Goal: Contribute content: Contribute content

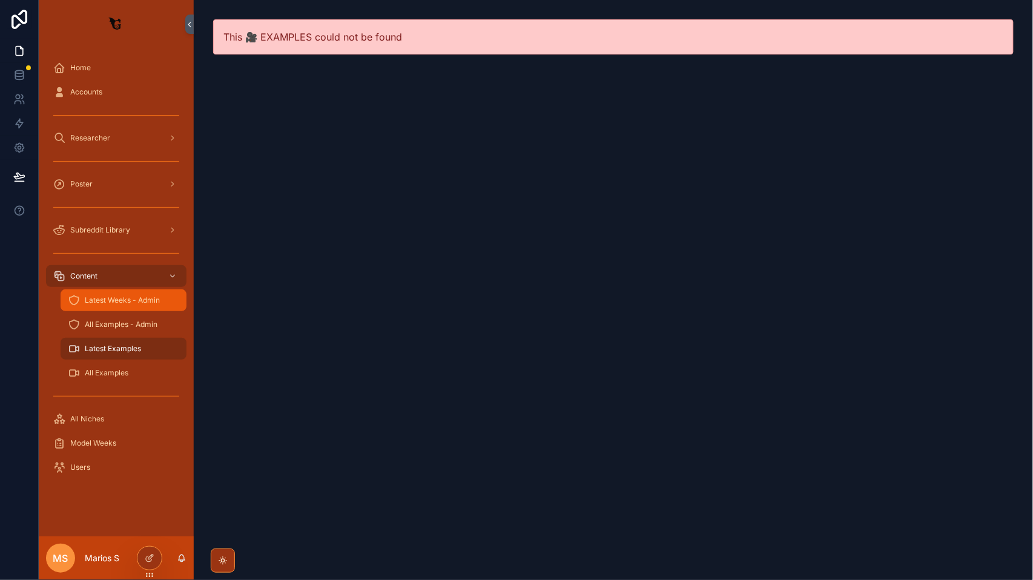
click at [134, 310] on link "Latest Weeks - Admin" at bounding box center [124, 300] width 126 height 22
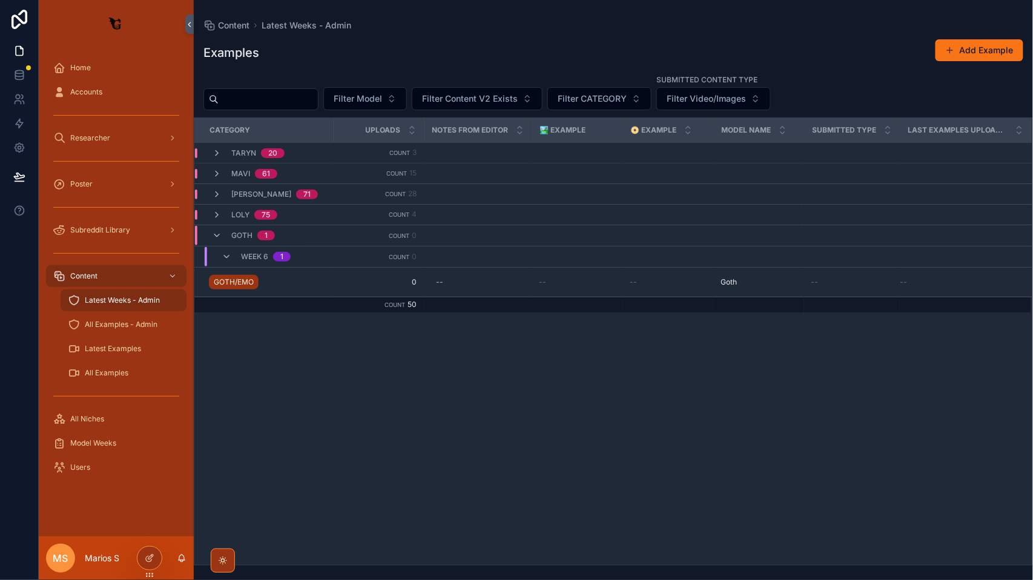
click at [127, 166] on div "scrollable content" at bounding box center [116, 160] width 140 height 19
click at [127, 170] on div "scrollable content" at bounding box center [116, 160] width 140 height 19
click at [116, 231] on span "Subreddit Library" at bounding box center [100, 230] width 60 height 10
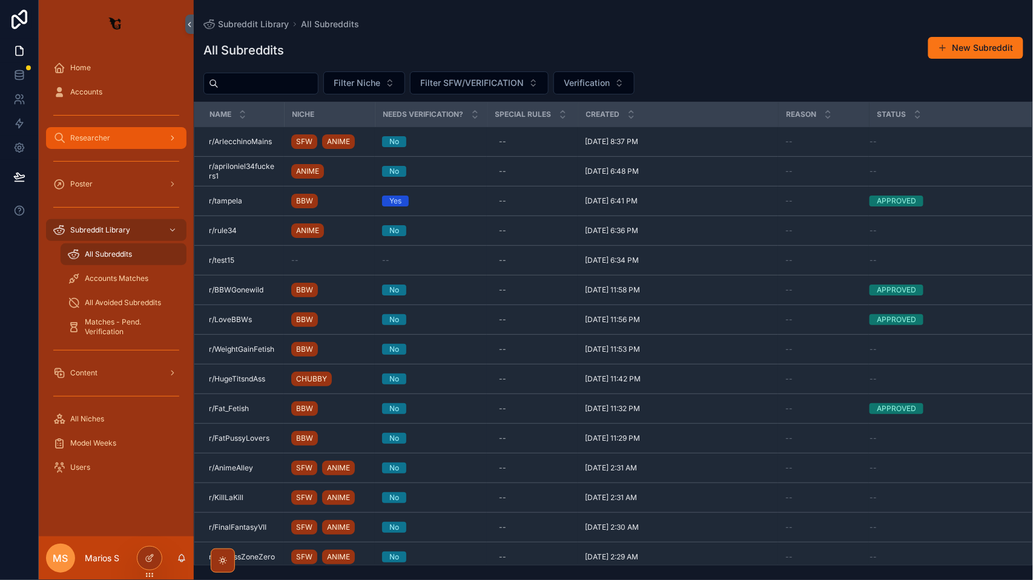
click at [131, 136] on div "Researcher" at bounding box center [116, 137] width 126 height 19
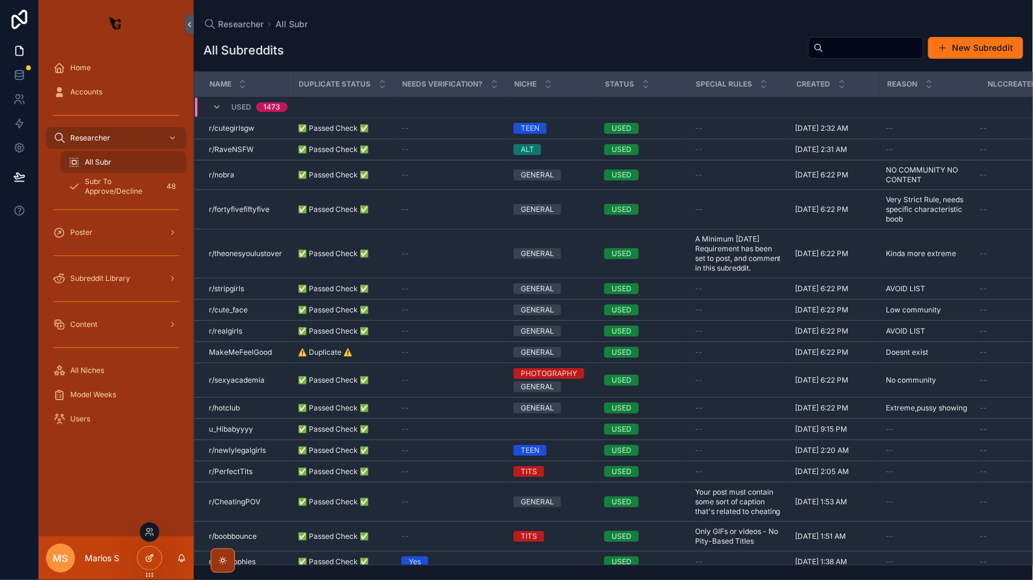
click at [147, 557] on icon at bounding box center [148, 559] width 5 height 5
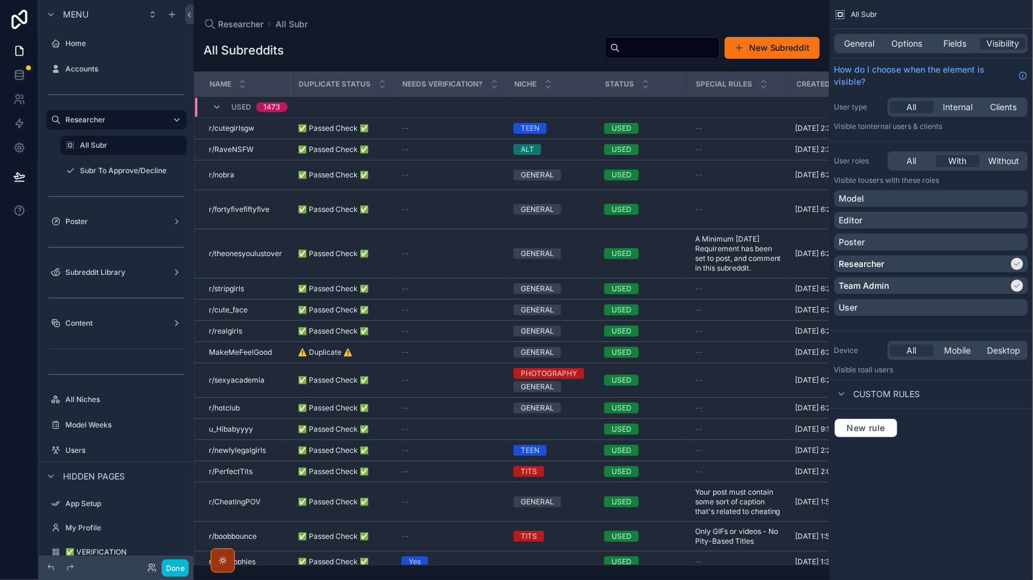
click at [790, 48] on div "scrollable content" at bounding box center [512, 290] width 636 height 580
click at [790, 48] on button "New Subreddit" at bounding box center [772, 48] width 95 height 22
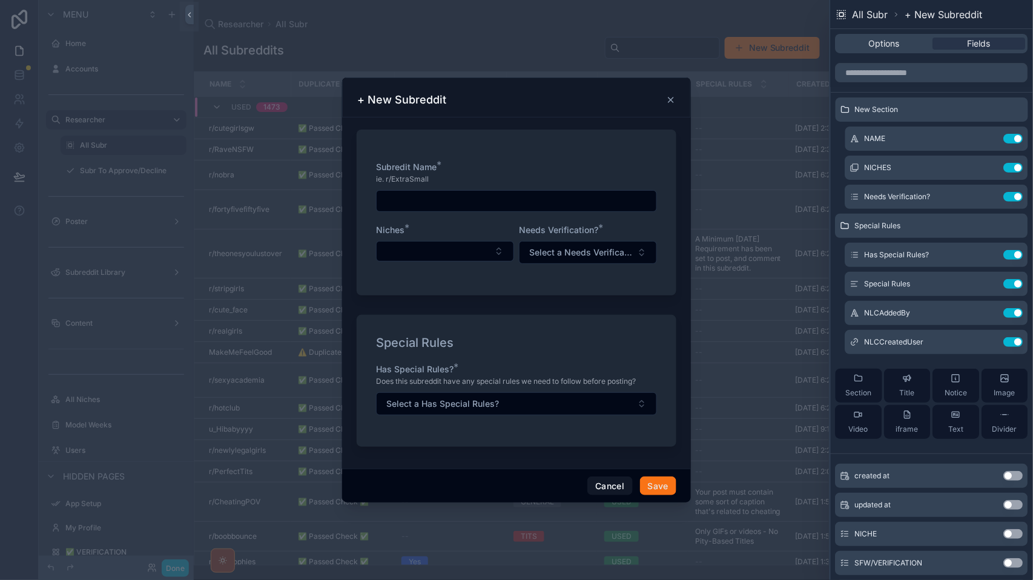
click at [506, 199] on input "scrollable content" at bounding box center [517, 201] width 280 height 17
click at [989, 140] on icon at bounding box center [990, 139] width 10 height 10
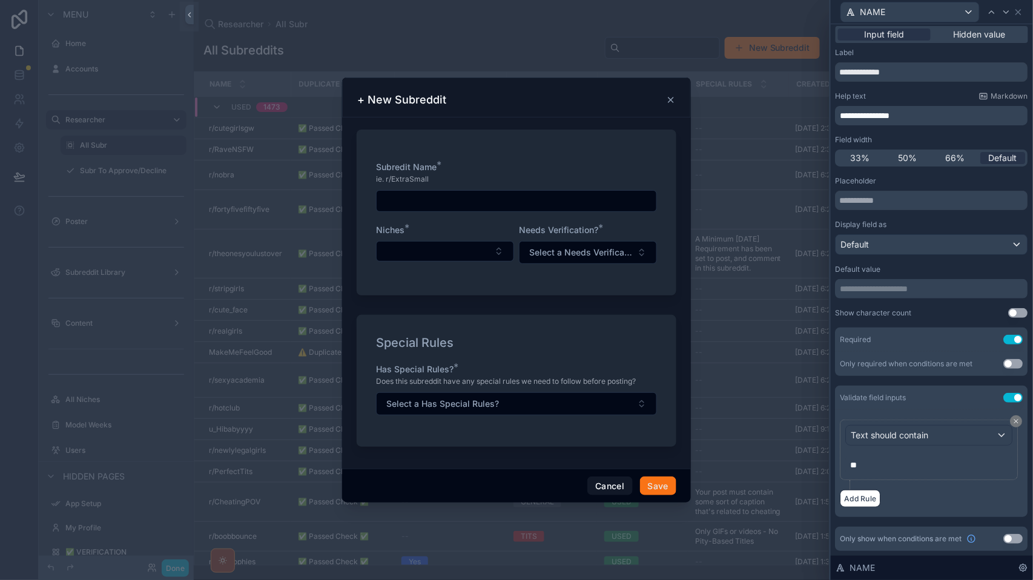
scroll to position [4, 0]
click at [892, 459] on p "**" at bounding box center [931, 465] width 160 height 12
click at [868, 497] on button "Add Rule" at bounding box center [861, 499] width 41 height 18
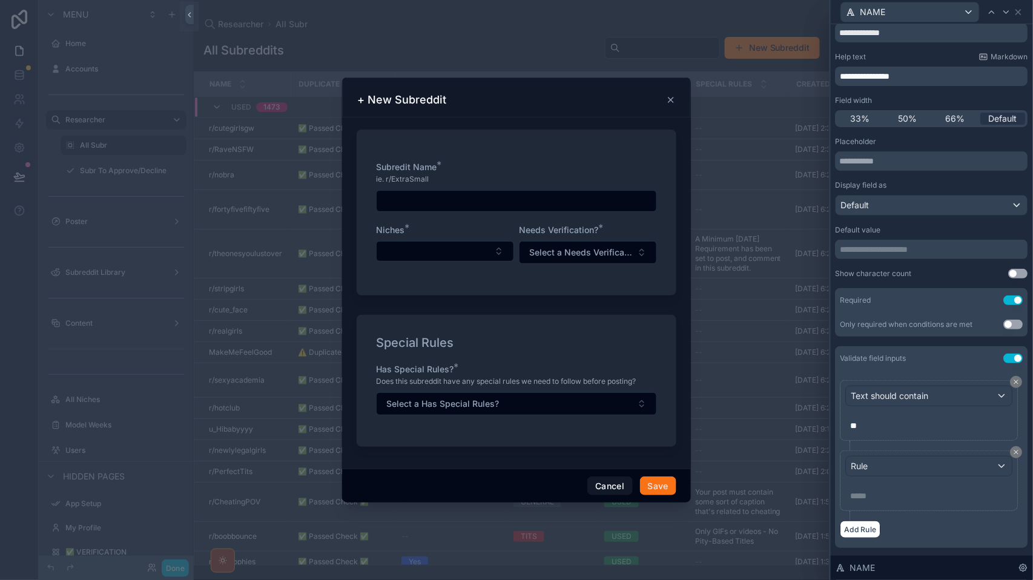
scroll to position [63, 0]
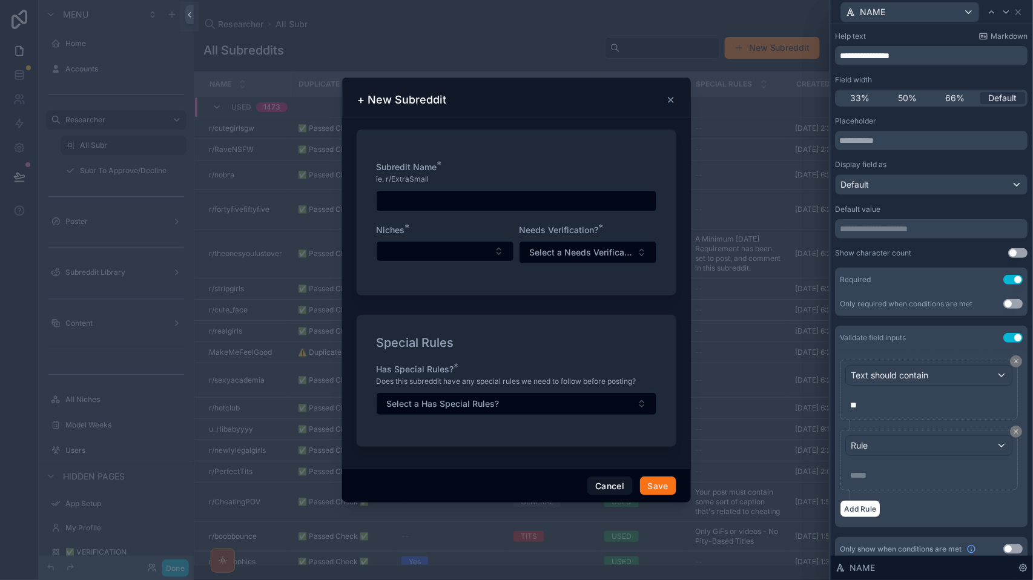
click at [882, 442] on div "Rule" at bounding box center [930, 445] width 166 height 19
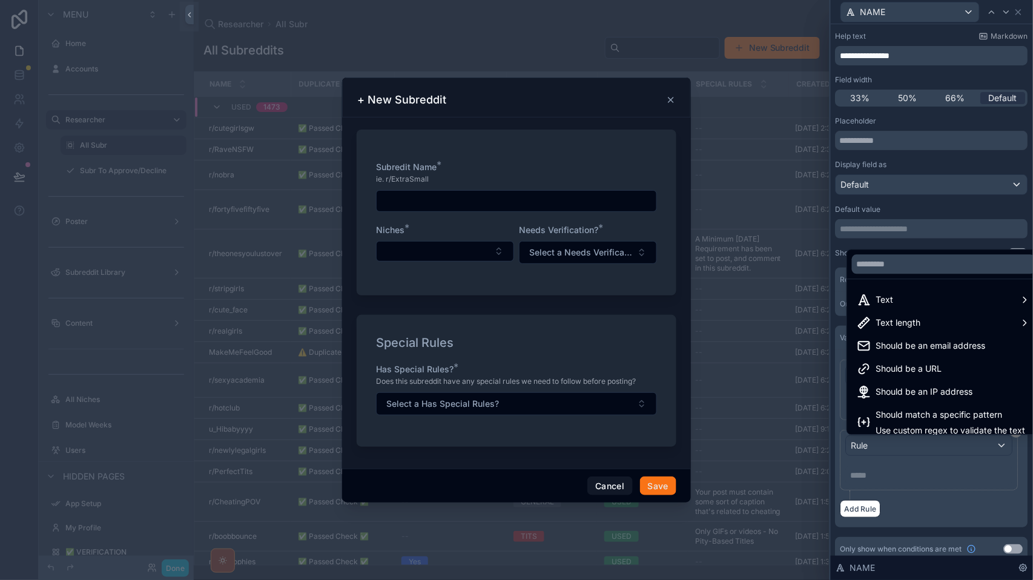
click at [890, 460] on div at bounding box center [932, 290] width 202 height 580
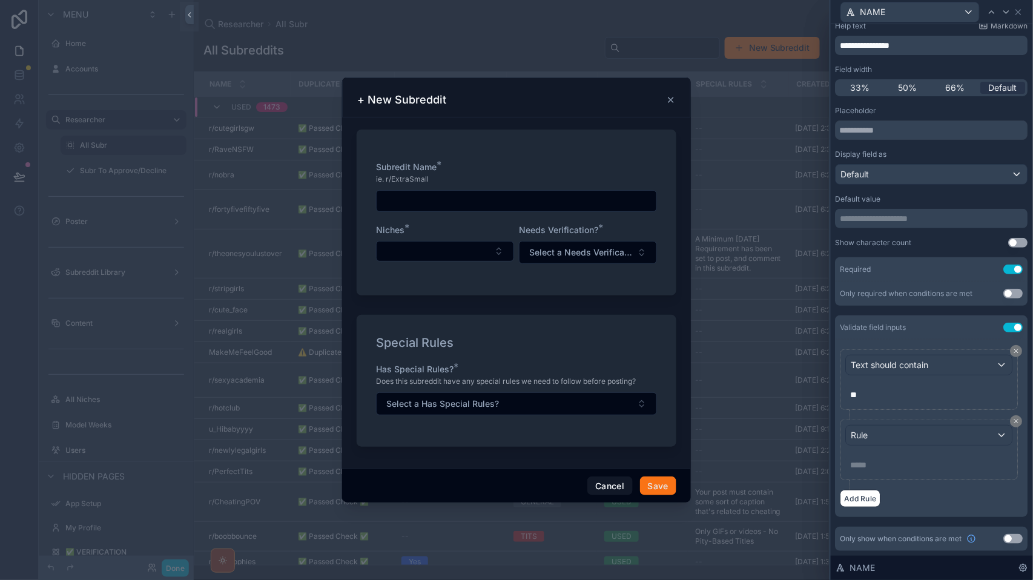
scroll to position [75, 0]
click at [881, 391] on p "**" at bounding box center [931, 395] width 160 height 12
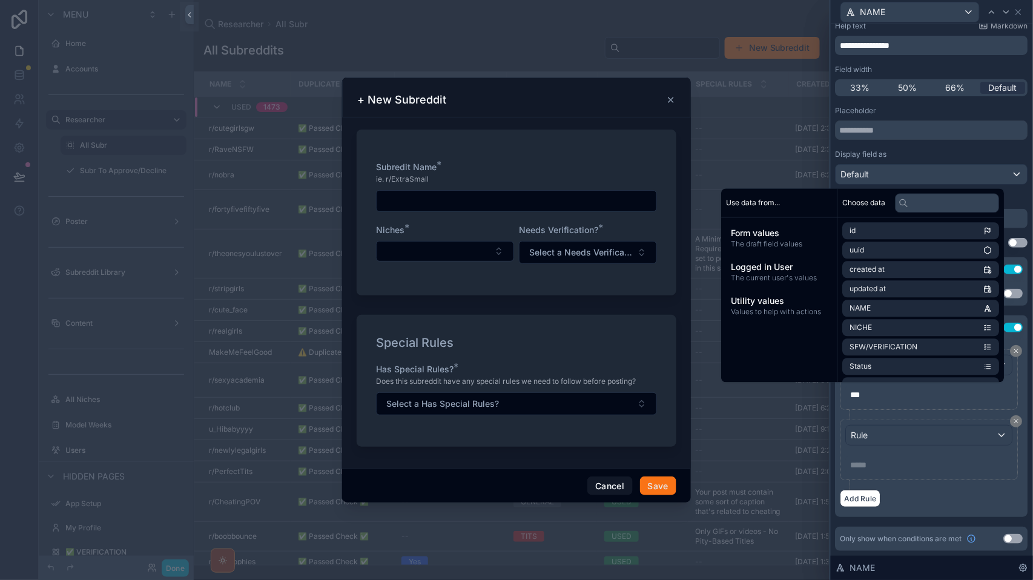
click at [882, 437] on div "Rule" at bounding box center [930, 435] width 166 height 19
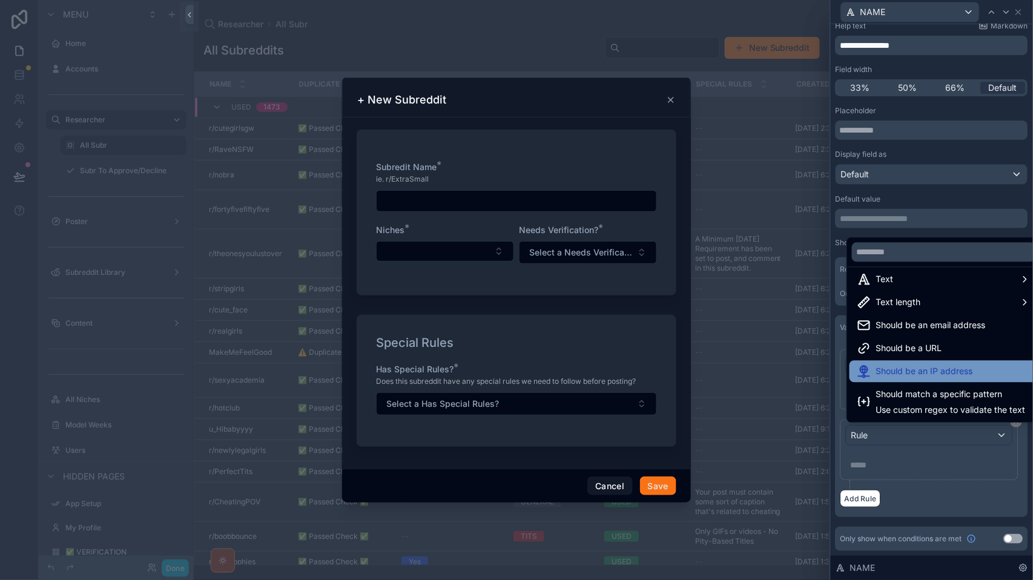
scroll to position [8, 0]
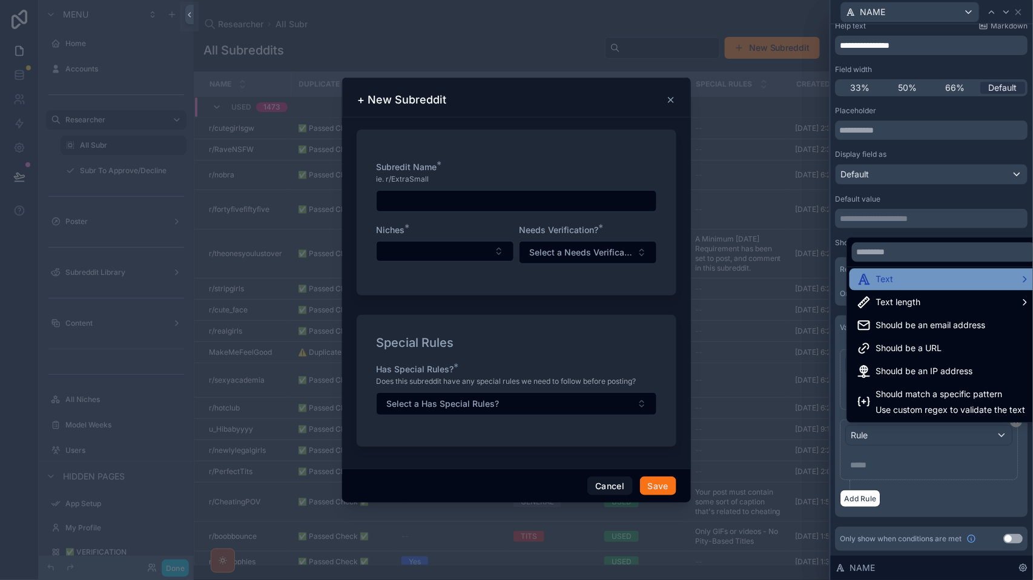
click at [906, 283] on div "Text" at bounding box center [944, 280] width 174 height 15
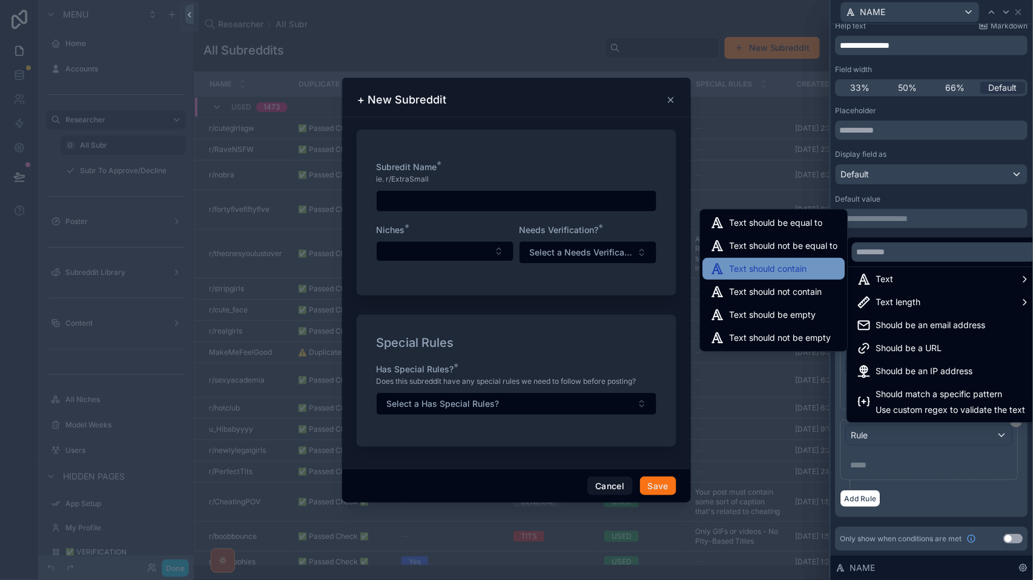
click at [802, 268] on span "Text should contain" at bounding box center [769, 269] width 78 height 15
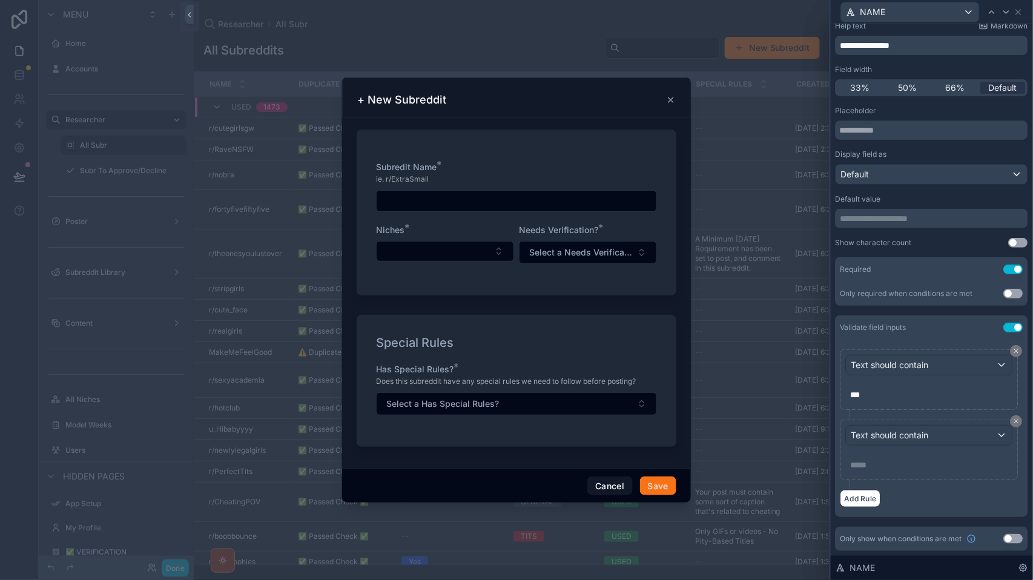
click at [897, 471] on div "***** ﻿" at bounding box center [929, 464] width 167 height 19
click at [885, 465] on p "***** ﻿" at bounding box center [931, 465] width 160 height 12
click at [933, 483] on div "Text should contain **" at bounding box center [932, 455] width 183 height 70
click at [474, 196] on input "scrollable content" at bounding box center [517, 201] width 280 height 17
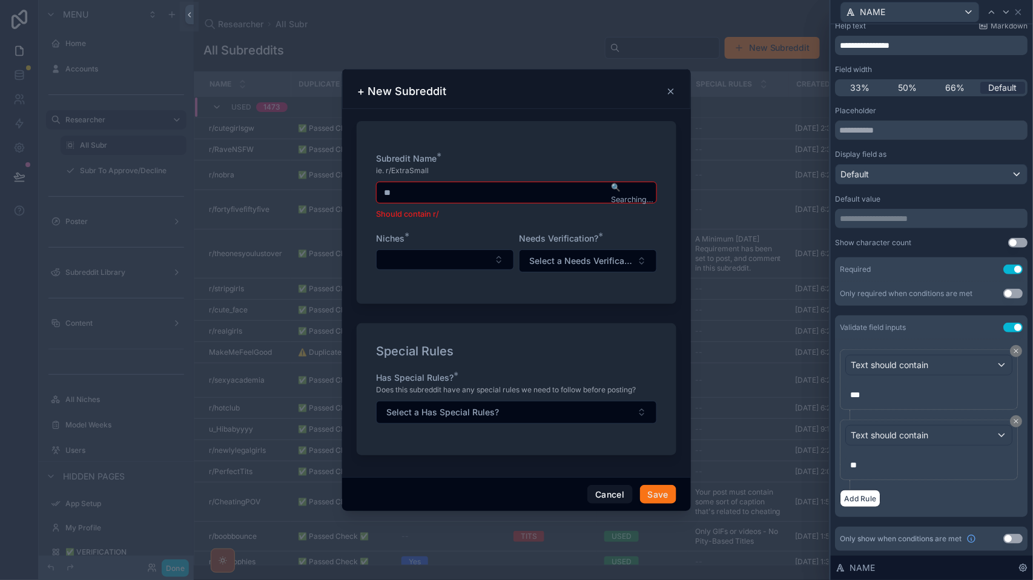
type input "*"
click at [861, 501] on button "Add Rule" at bounding box center [861, 499] width 41 height 18
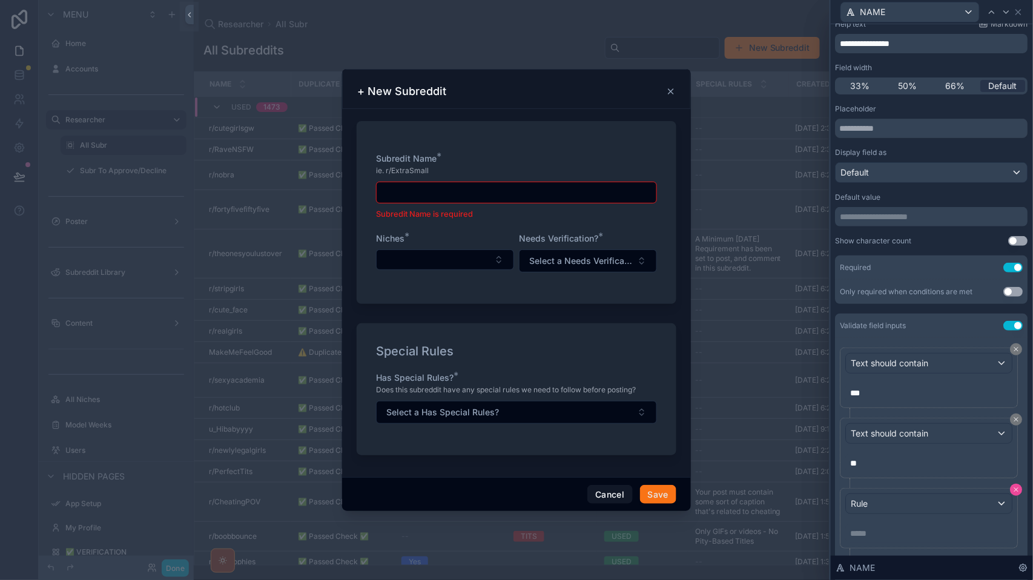
click at [1016, 486] on button at bounding box center [1017, 490] width 12 height 12
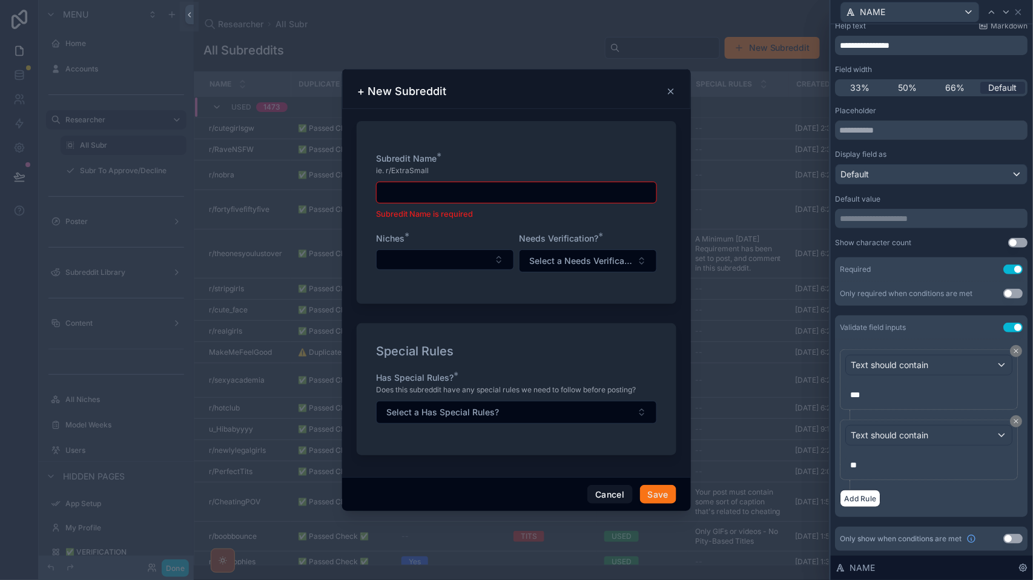
click at [1016, 543] on button "Use setting" at bounding box center [1013, 539] width 19 height 10
click at [1016, 542] on button "Use setting" at bounding box center [1013, 537] width 19 height 10
click at [965, 363] on div "Text should contain" at bounding box center [930, 364] width 166 height 19
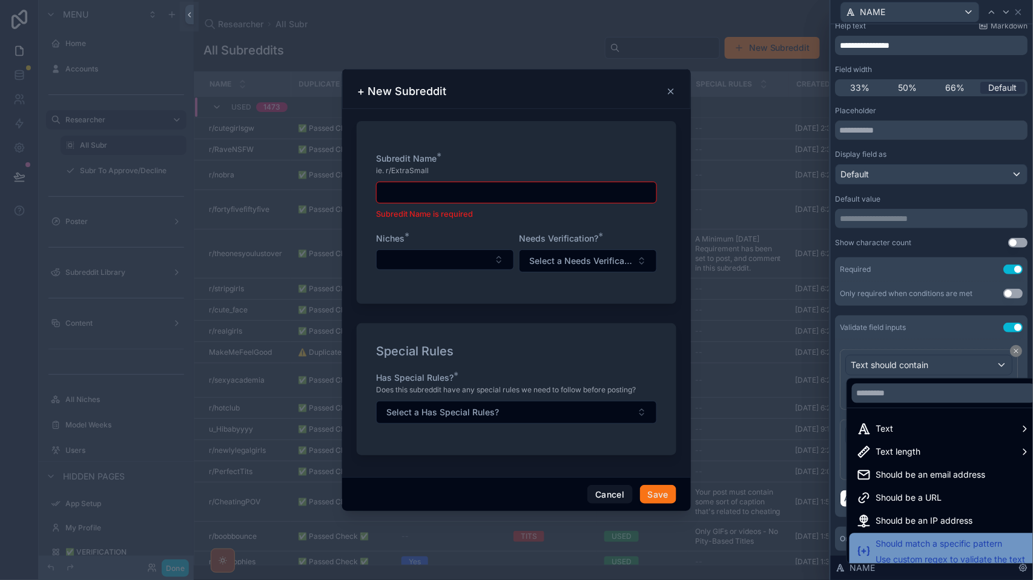
click at [914, 558] on span "Use custom regex to validate the text" at bounding box center [951, 560] width 150 height 12
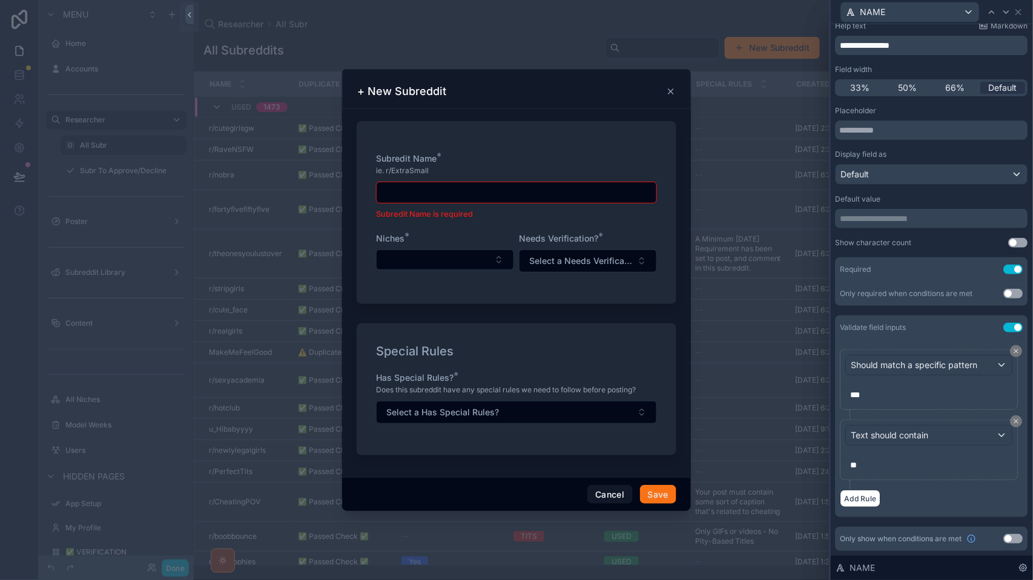
click at [875, 389] on p "**" at bounding box center [931, 395] width 160 height 12
click at [882, 391] on p "**" at bounding box center [931, 395] width 160 height 12
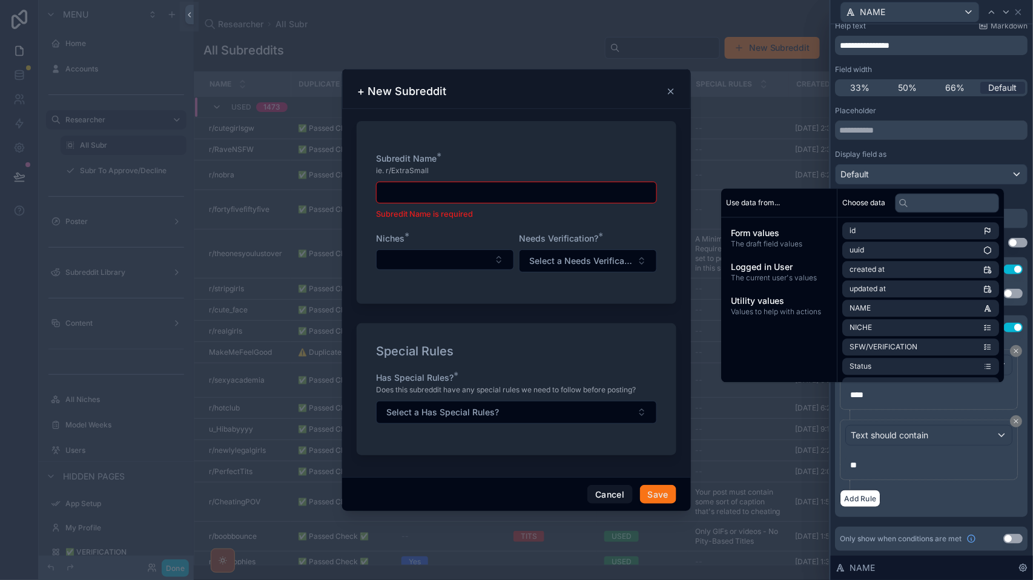
click at [928, 492] on div "Add Rule" at bounding box center [932, 499] width 183 height 18
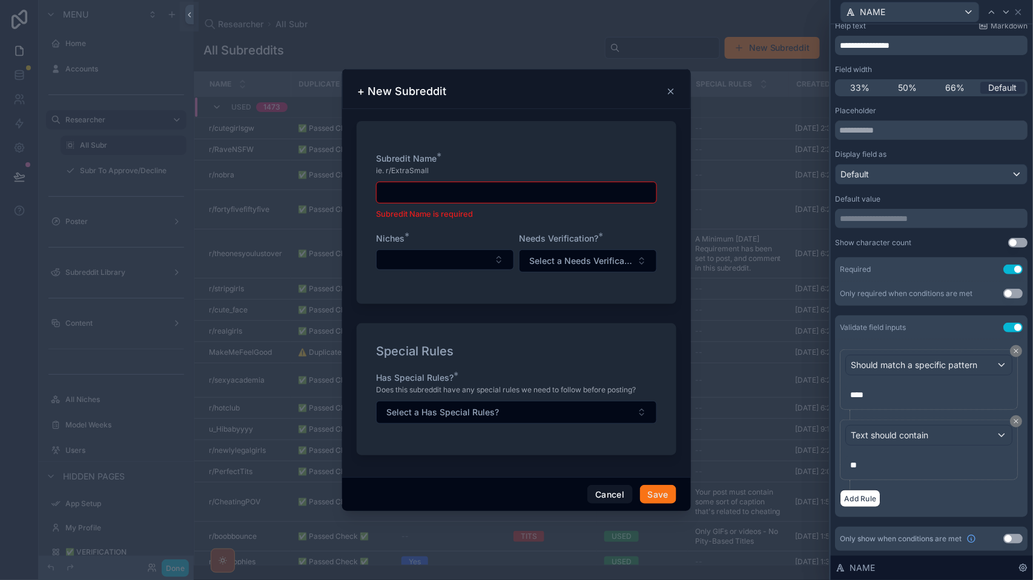
click at [873, 468] on p "**" at bounding box center [931, 465] width 160 height 12
click at [945, 498] on div "Add Rule" at bounding box center [932, 499] width 183 height 18
click at [1015, 420] on icon at bounding box center [1016, 421] width 7 height 7
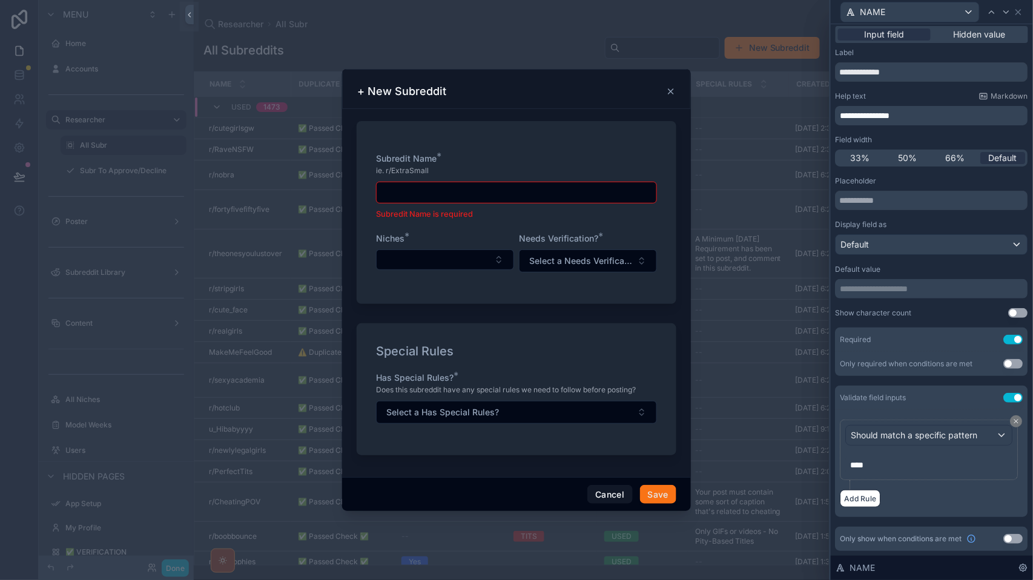
click at [914, 425] on div "Should match a specific pattern **" at bounding box center [929, 450] width 167 height 50
click at [906, 429] on span "Should match a specific pattern" at bounding box center [914, 435] width 127 height 12
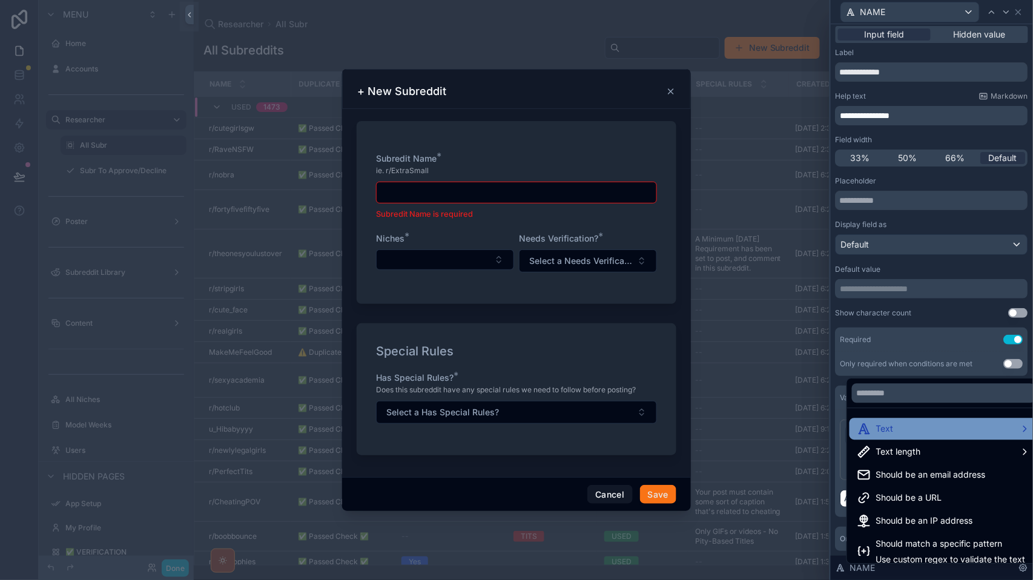
click at [897, 427] on div "Text" at bounding box center [944, 429] width 174 height 15
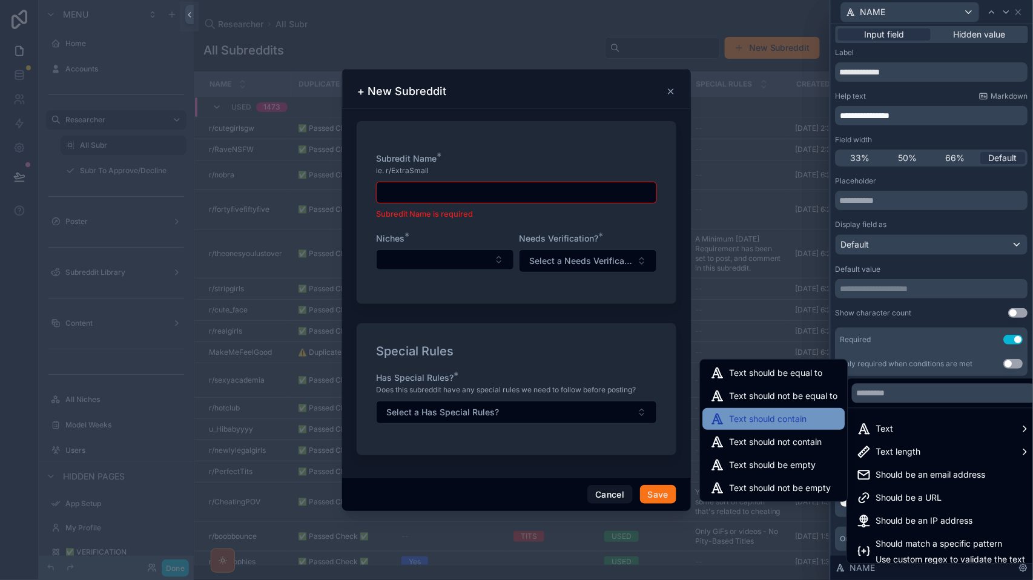
click at [803, 419] on span "Text should contain" at bounding box center [769, 419] width 78 height 15
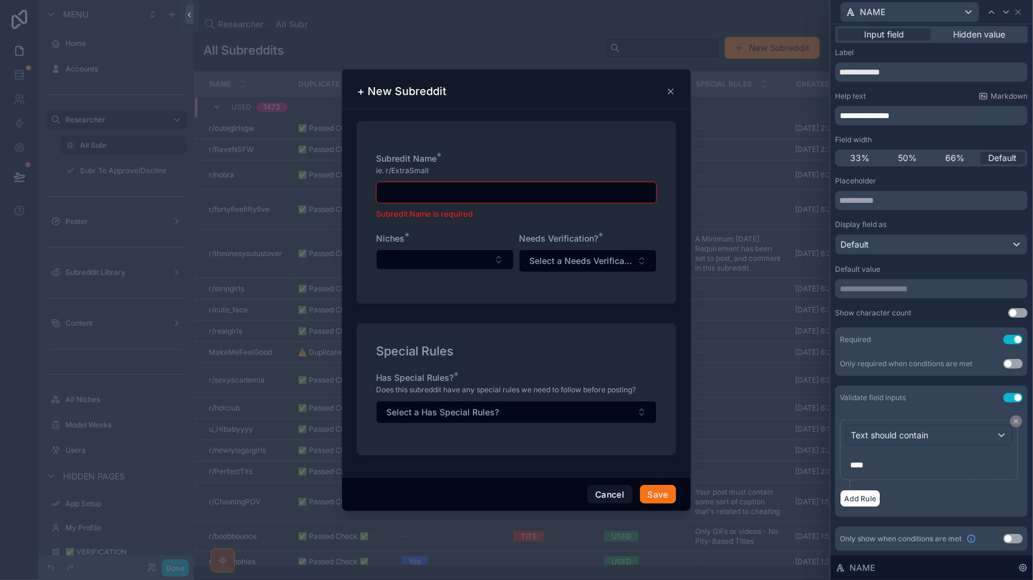
click at [905, 426] on div "Text should contain" at bounding box center [930, 435] width 166 height 19
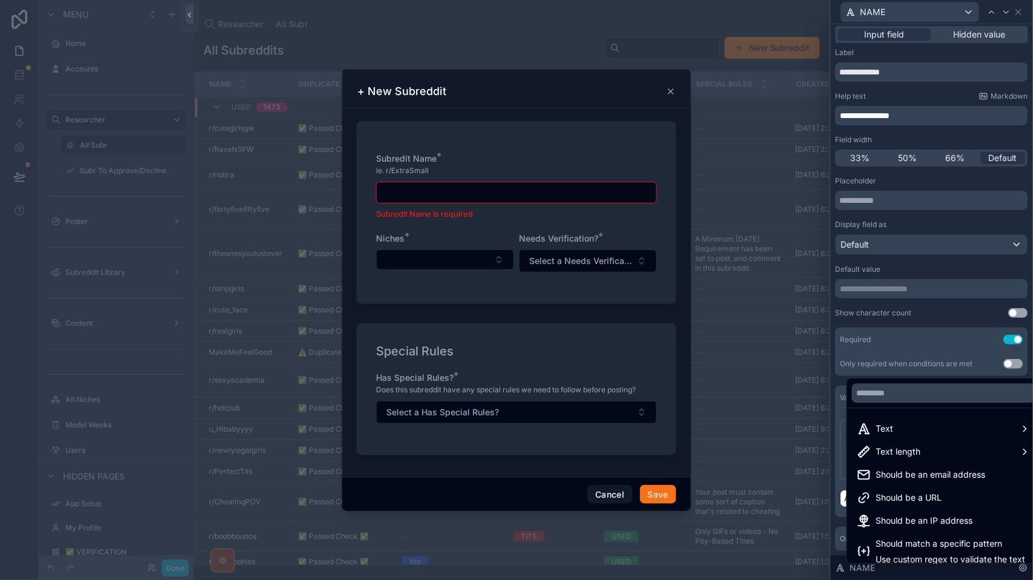
click at [883, 345] on div at bounding box center [932, 290] width 202 height 580
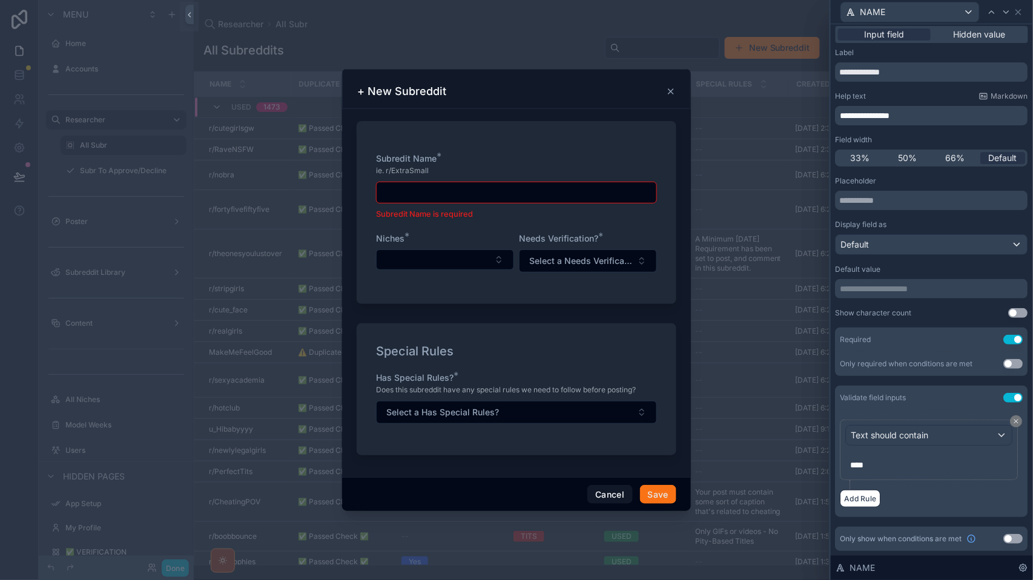
click at [1016, 393] on button "Use setting" at bounding box center [1013, 398] width 19 height 10
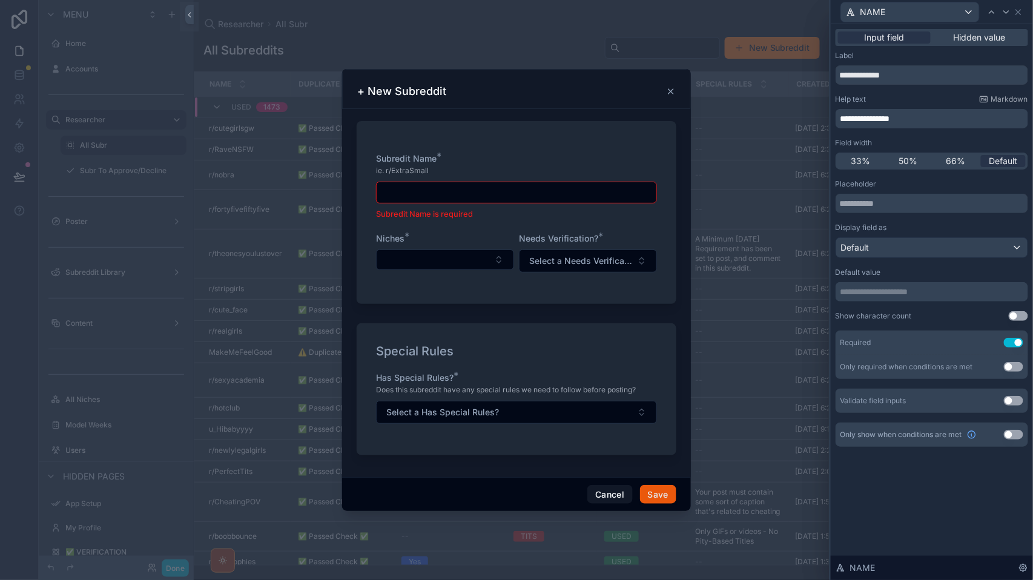
click at [654, 494] on button "Save" at bounding box center [658, 494] width 36 height 19
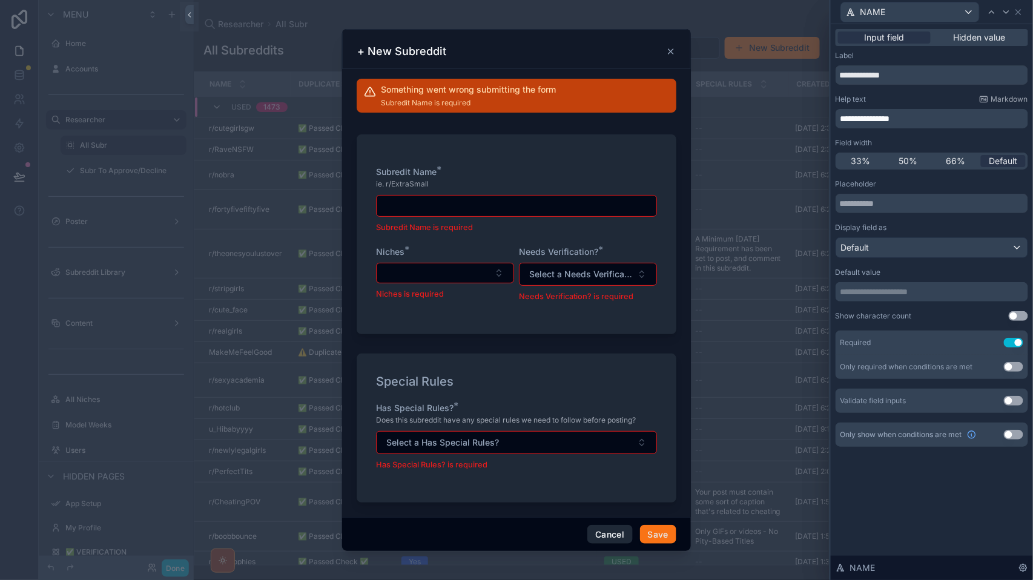
click at [616, 536] on button "Cancel" at bounding box center [609, 534] width 45 height 19
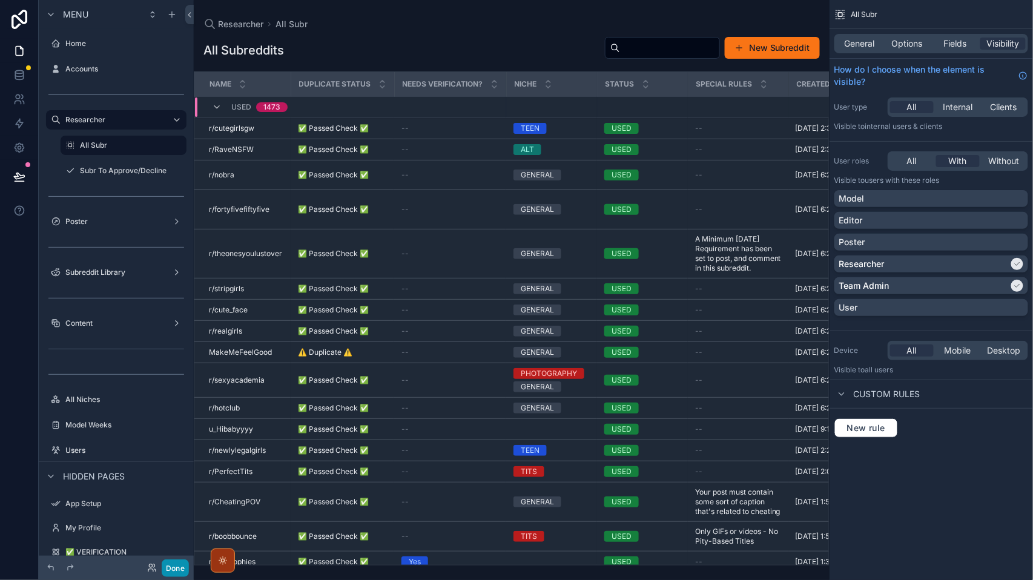
click at [175, 567] on button "Done" at bounding box center [175, 569] width 27 height 18
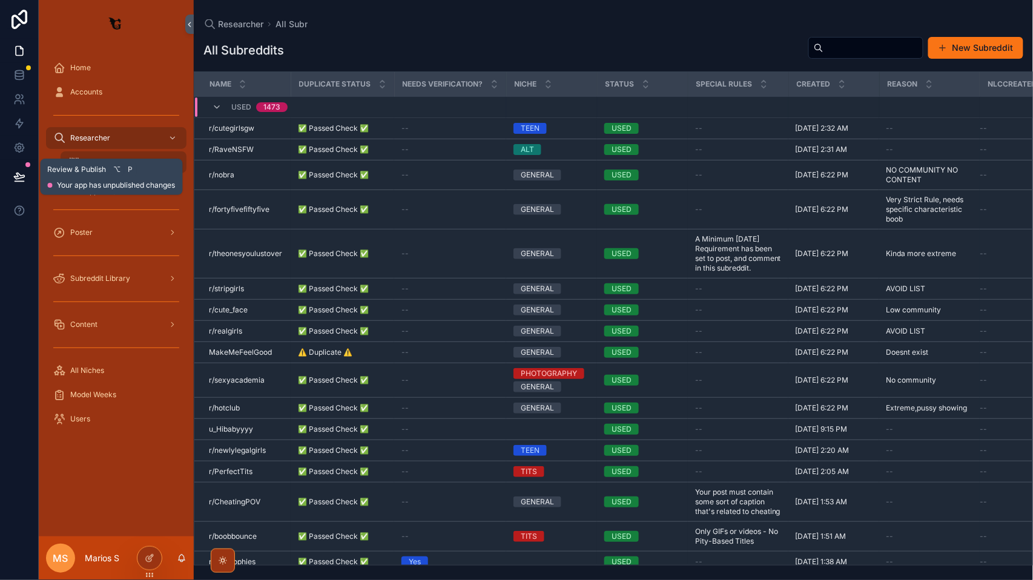
click at [18, 180] on icon at bounding box center [19, 177] width 12 height 12
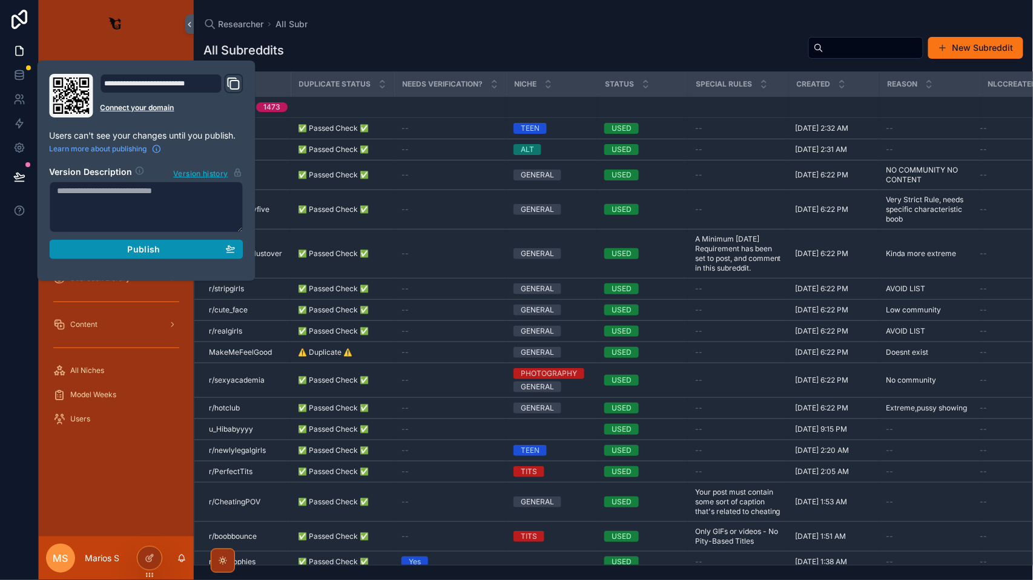
click at [162, 250] on div "Publish" at bounding box center [147, 249] width 178 height 11
